Goal: Find specific page/section: Find specific page/section

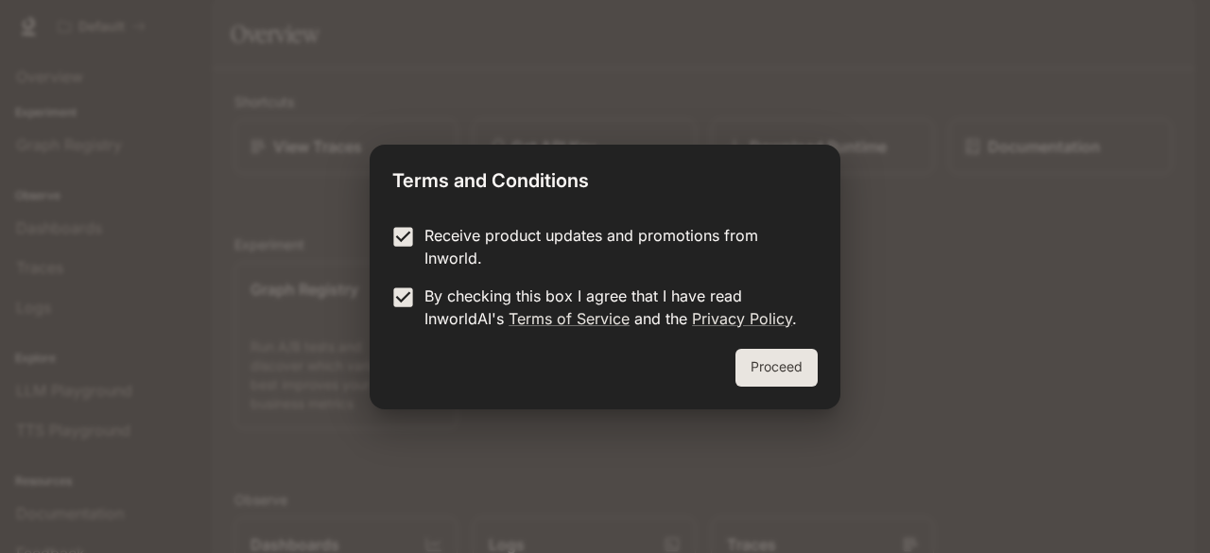
click at [792, 364] on button "Proceed" at bounding box center [777, 368] width 82 height 38
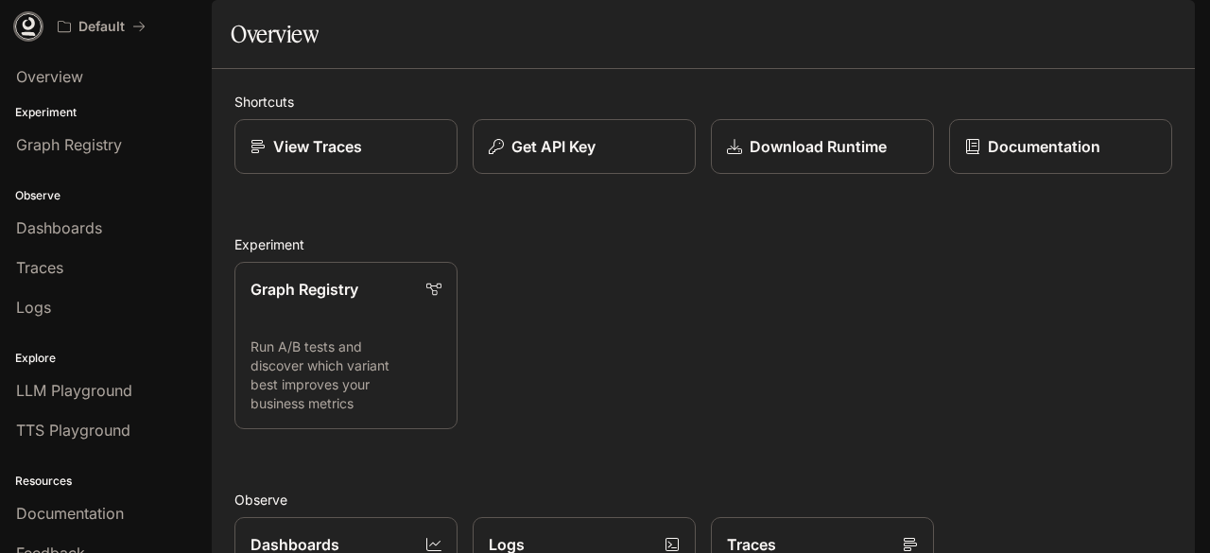
click at [24, 29] on icon at bounding box center [28, 26] width 19 height 19
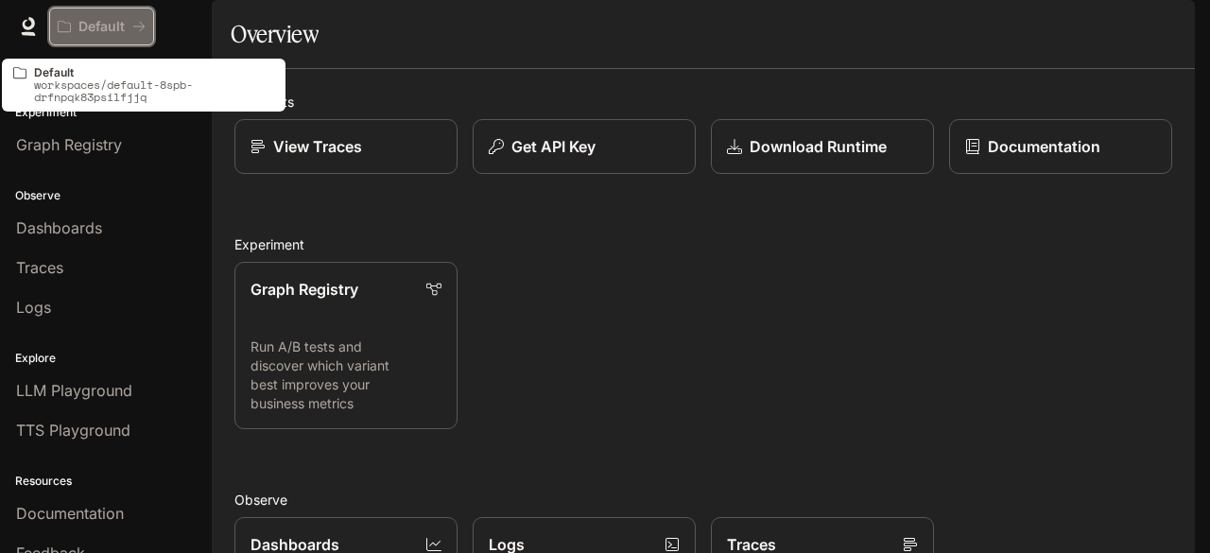
click at [134, 28] on icon "All workspaces" at bounding box center [138, 26] width 13 height 13
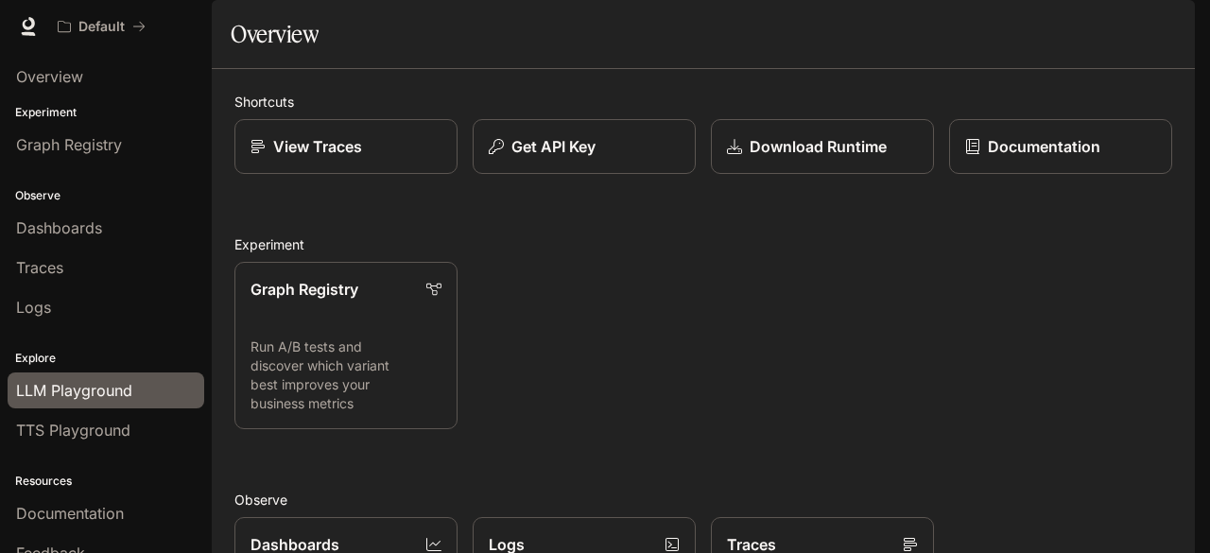
scroll to position [56, 0]
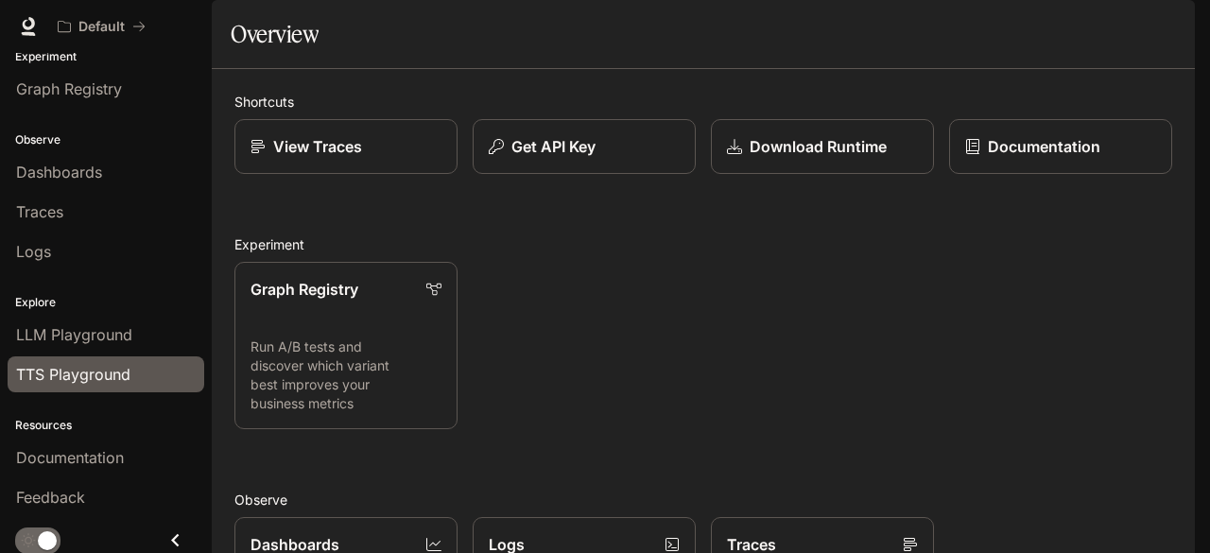
click at [84, 372] on span "TTS Playground" at bounding box center [73, 374] width 114 height 23
